Goal: Complete application form: Complete application form

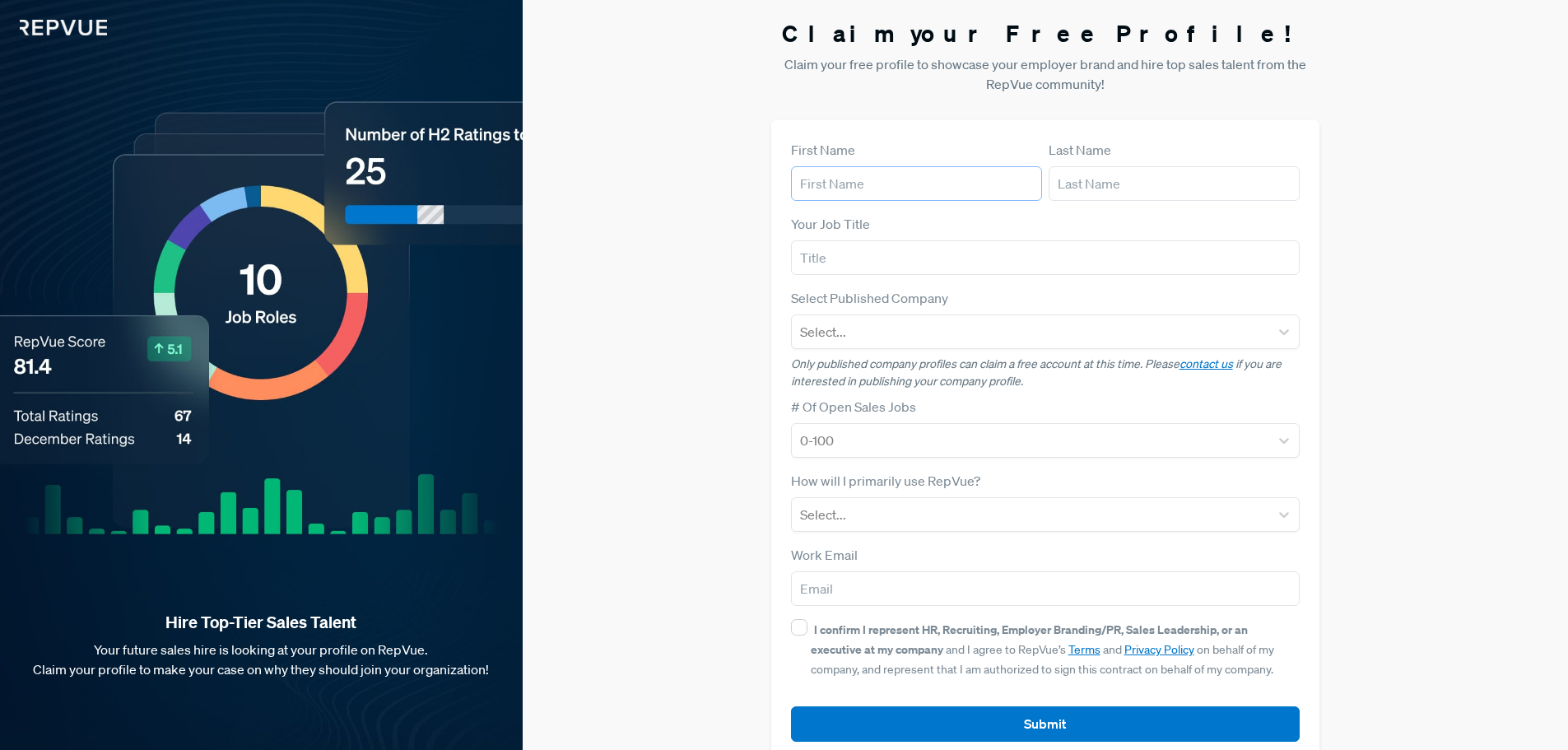
click at [926, 181] on input "text" at bounding box center [917, 183] width 251 height 34
type input "[PERSON_NAME]"
type input "Talent Acquisition Partner"
click at [856, 331] on div at bounding box center [1031, 332] width 462 height 23
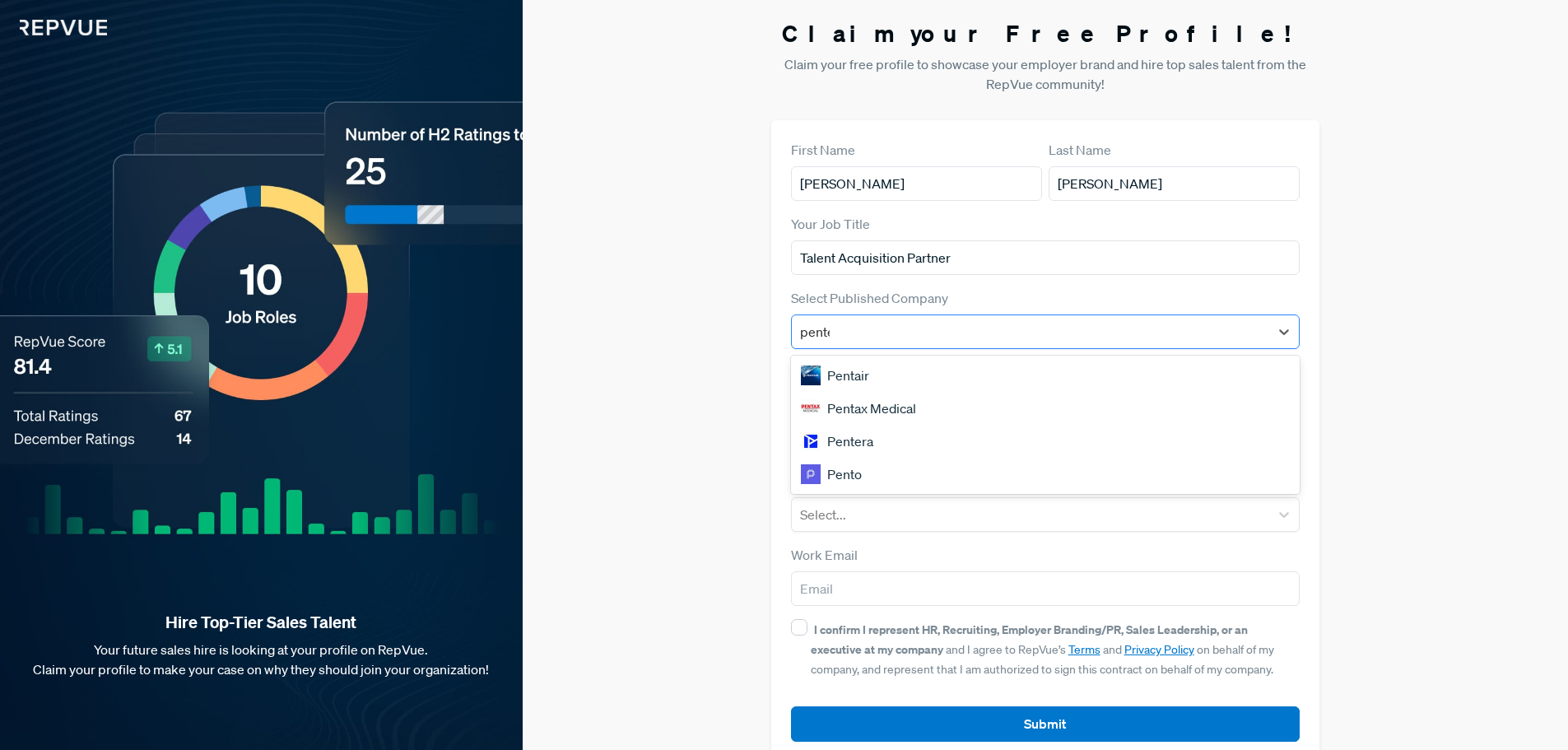
type input "penter"
click at [862, 370] on div "Pentera" at bounding box center [1046, 376] width 510 height 33
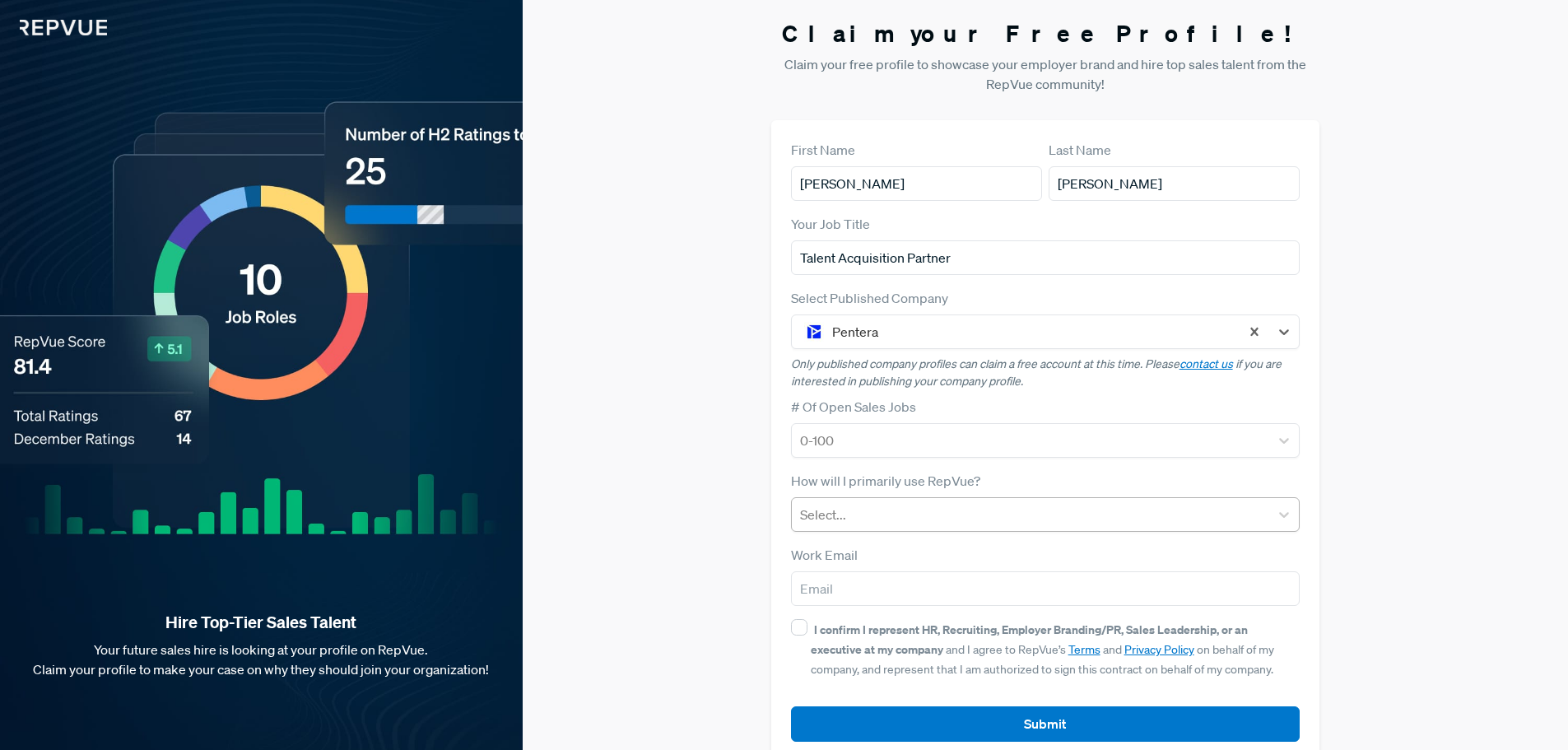
click at [853, 510] on div at bounding box center [1031, 514] width 462 height 23
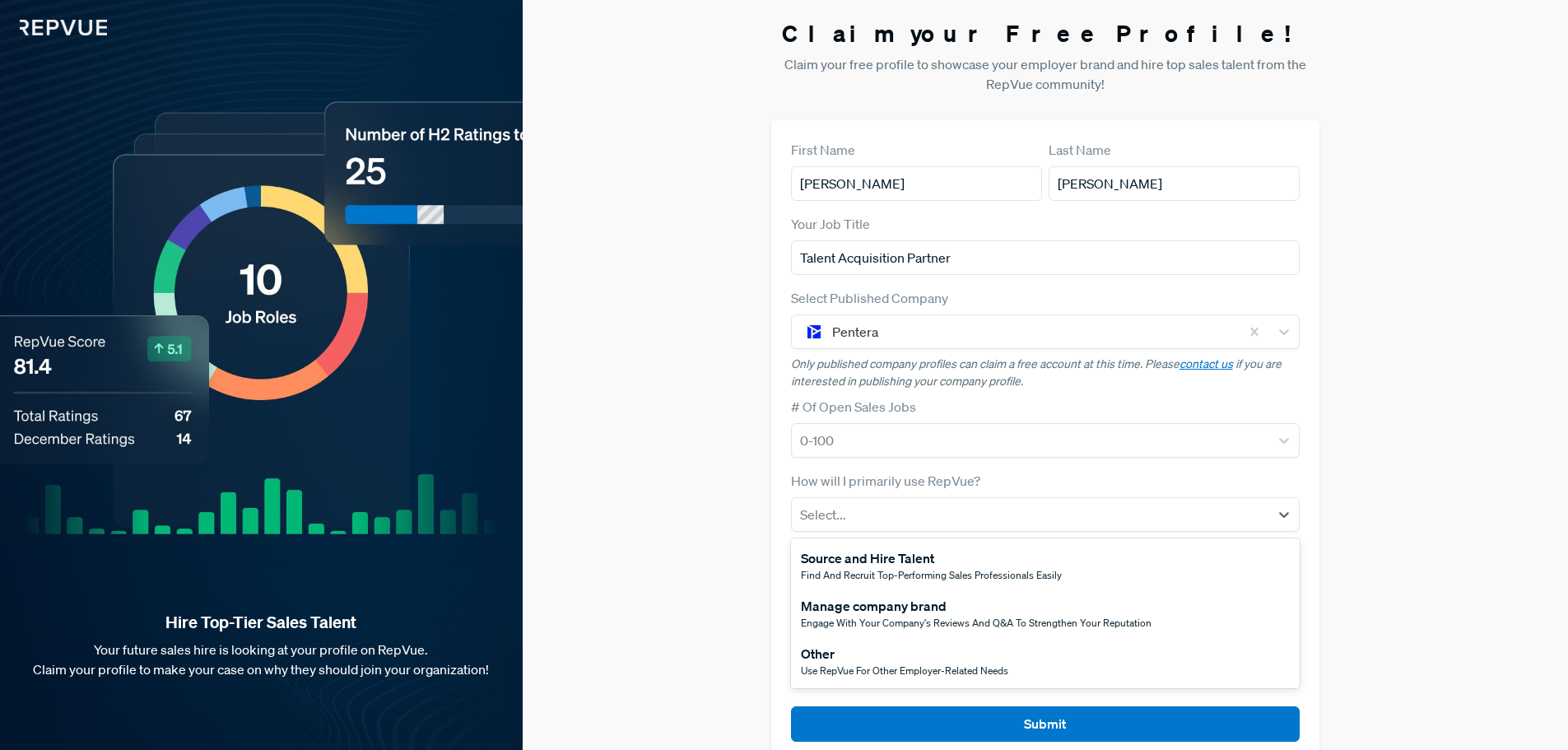
click at [860, 618] on span "Engage with your company's reviews and Q&A to strengthen your reputation" at bounding box center [976, 623] width 351 height 14
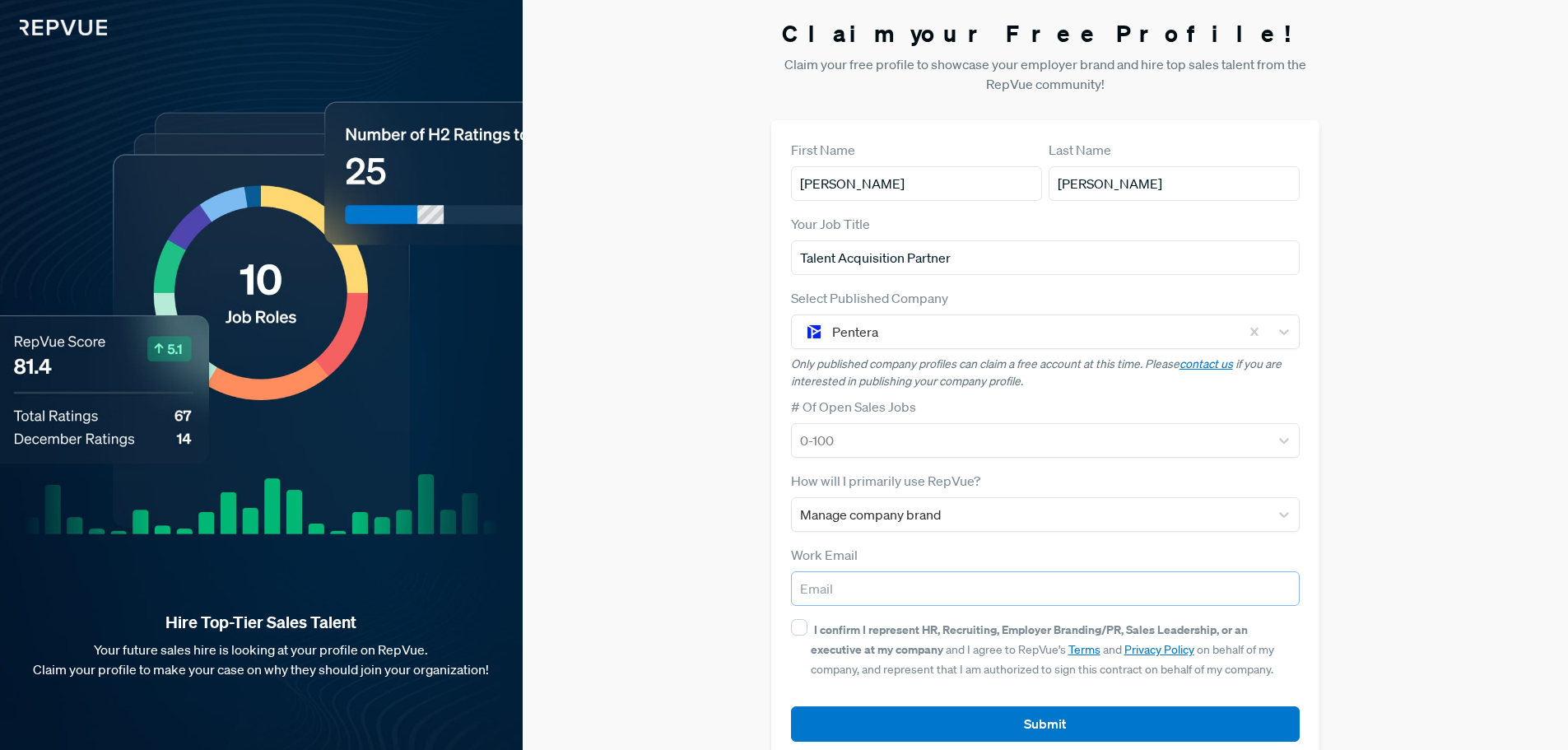
click at [843, 584] on input "email" at bounding box center [1046, 588] width 510 height 34
type input "[PERSON_NAME][EMAIL_ADDRESS][PERSON_NAME][DOMAIN_NAME]"
